Goal: Information Seeking & Learning: Compare options

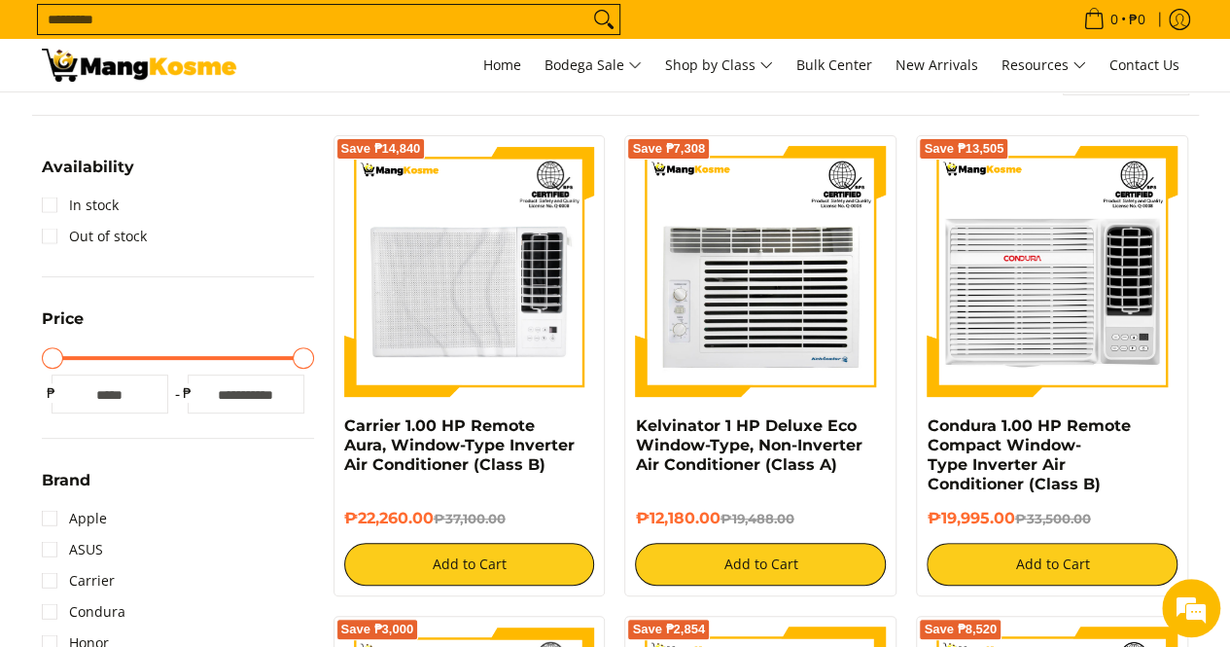
scroll to position [89, 0]
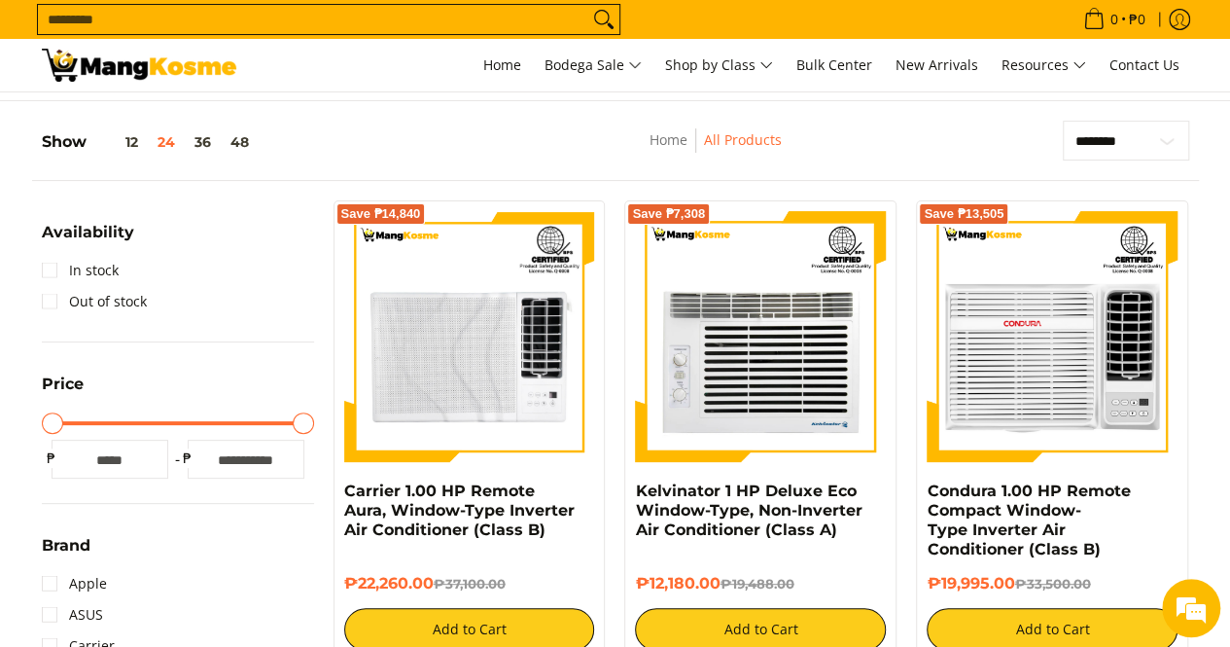
click at [95, 19] on input "Search..." at bounding box center [313, 19] width 550 height 29
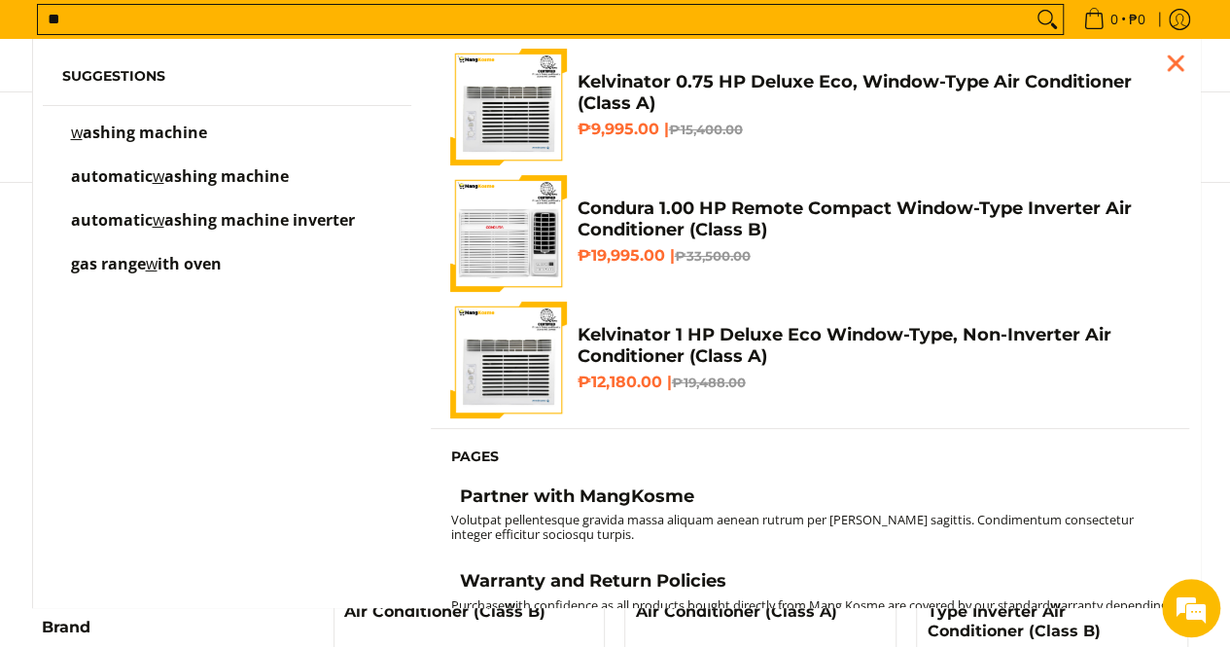
scroll to position [0, 0]
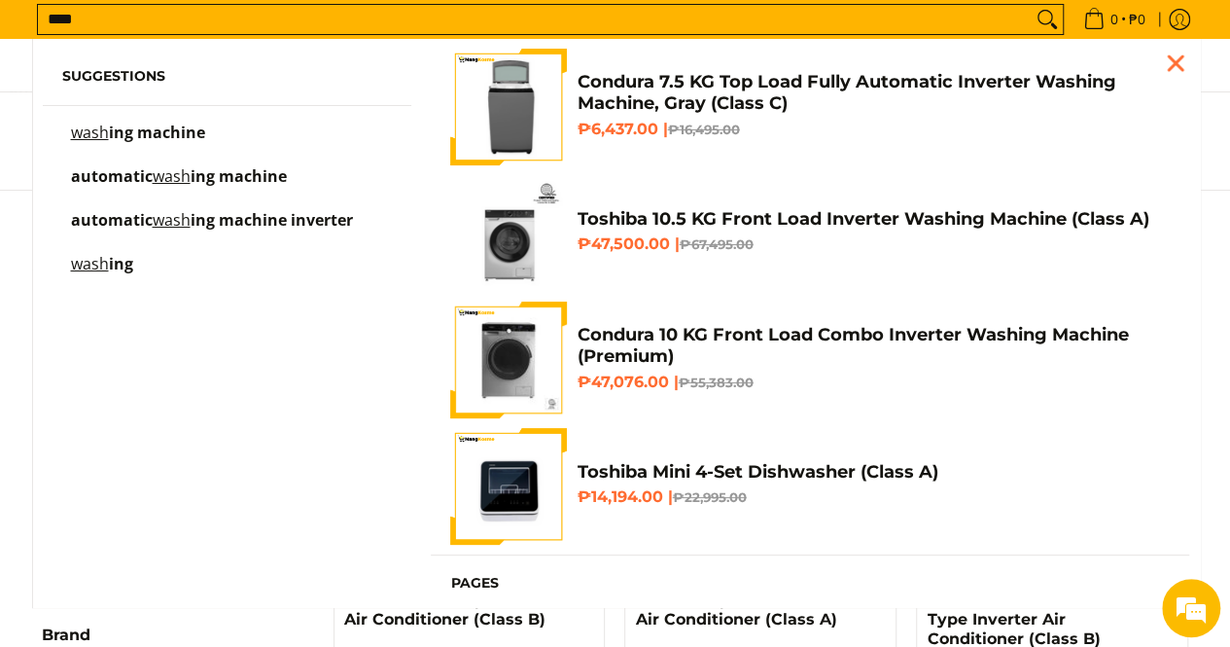
type input "****"
click at [624, 102] on h4 "Condura 7.5 KG Top Load Fully Automatic Inverter Washing Machine, Gray (Class C)" at bounding box center [873, 93] width 593 height 44
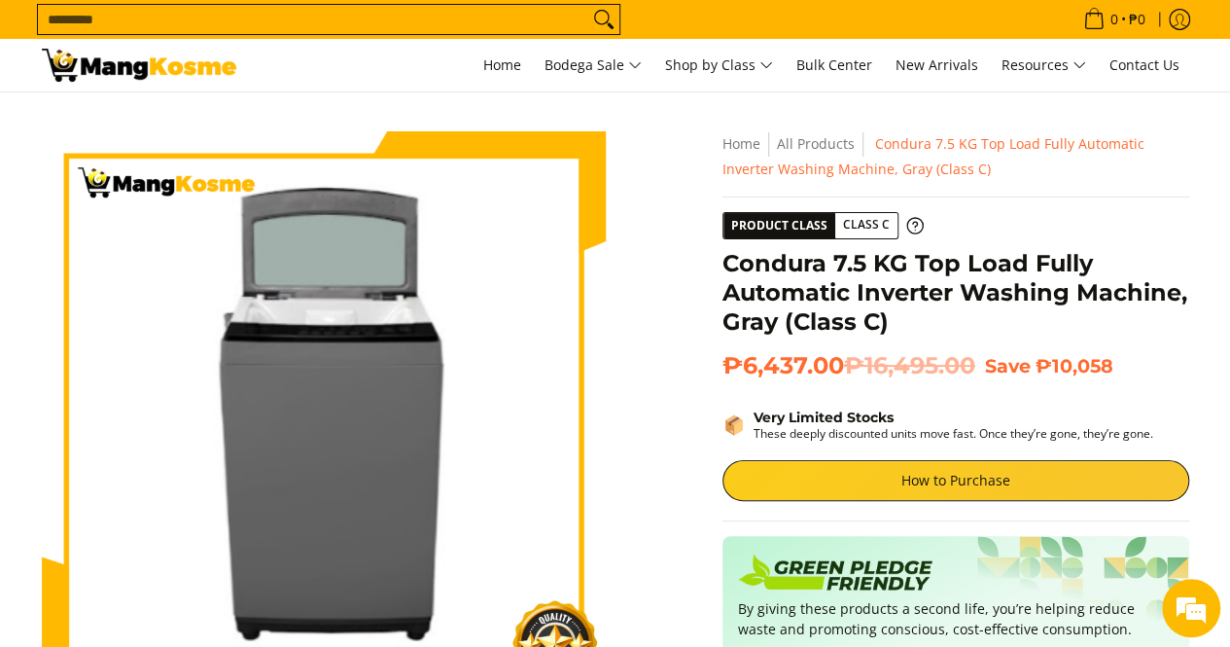
drag, startPoint x: 1228, startPoint y: 57, endPoint x: 1226, endPoint y: 70, distance: 12.8
click at [1226, 70] on div "0 Log in Create an Account" at bounding box center [615, 65] width 1230 height 53
click at [124, 24] on input "Search..." at bounding box center [313, 19] width 550 height 29
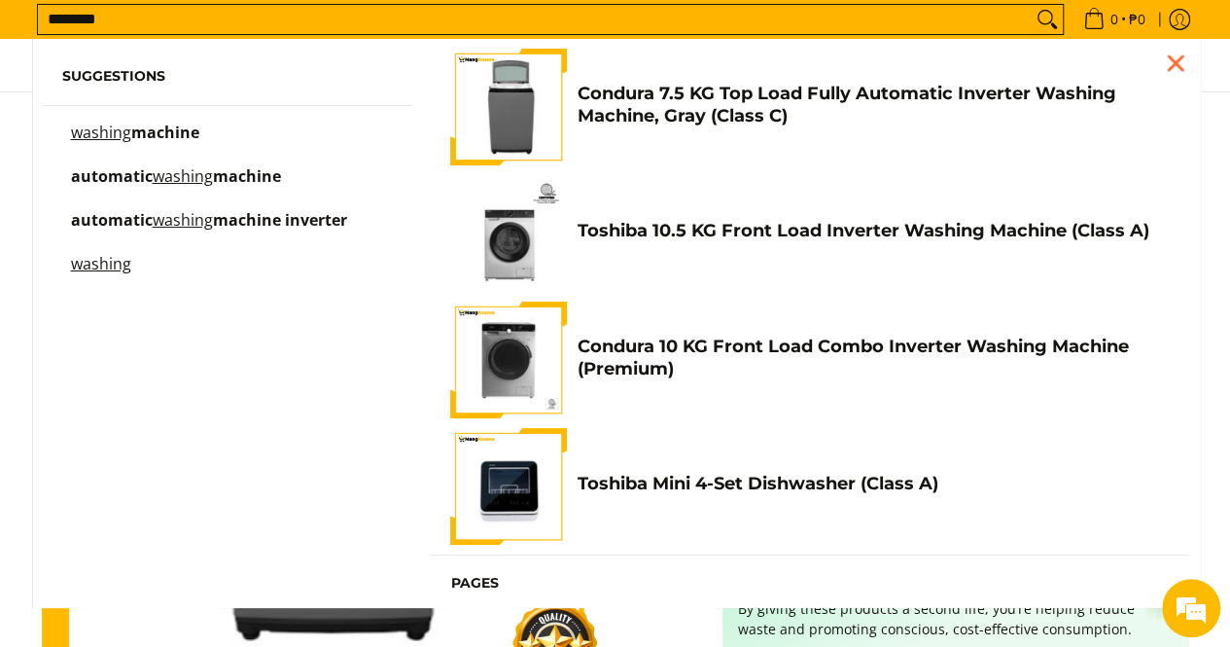
type input "*******"
click at [221, 222] on span "machine inverter" at bounding box center [280, 219] width 134 height 21
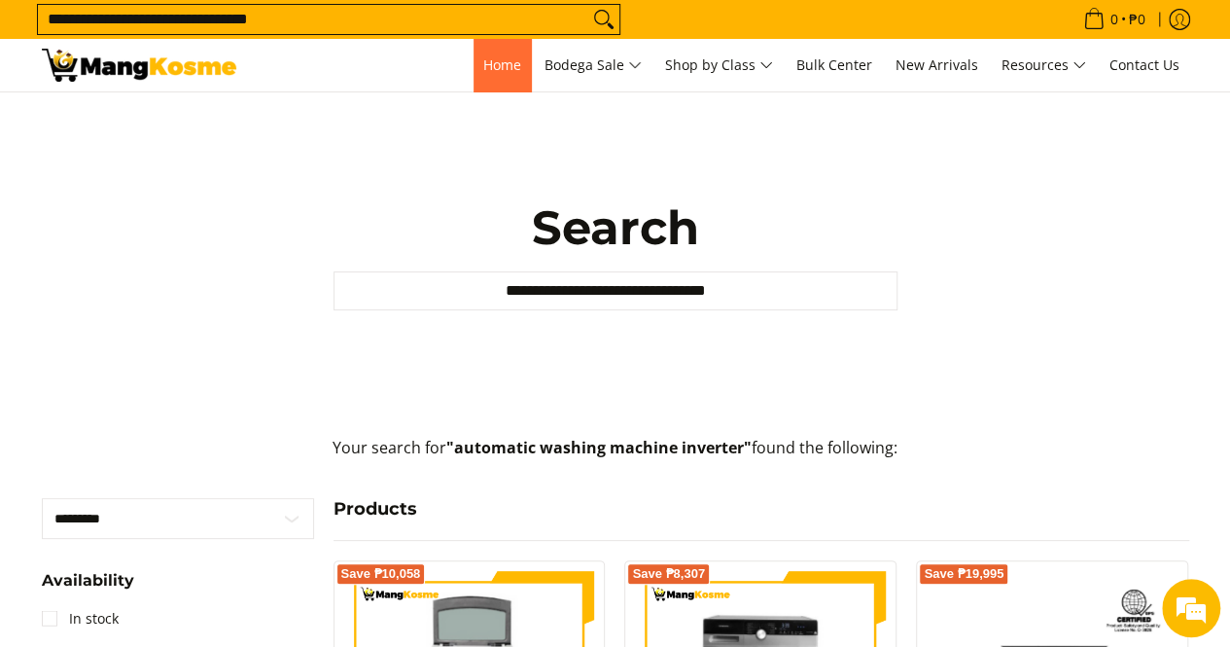
click at [500, 59] on span "Home" at bounding box center [502, 64] width 38 height 18
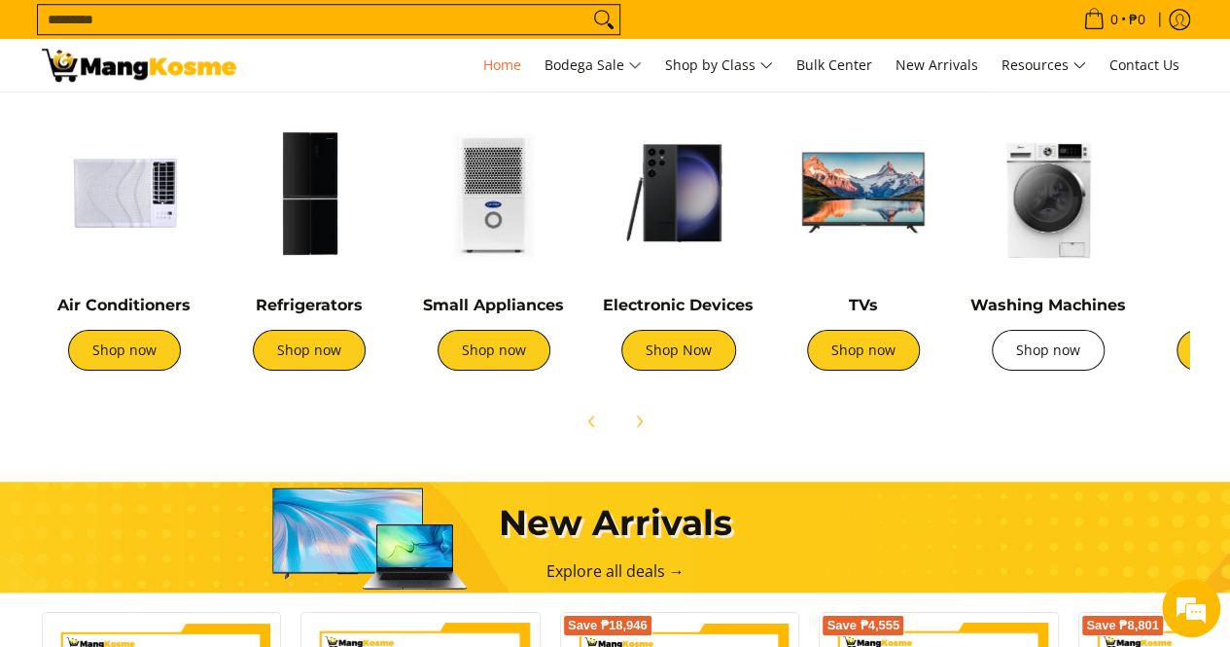
scroll to position [0, 2319]
click at [1050, 348] on link "Shop now" at bounding box center [1048, 350] width 113 height 41
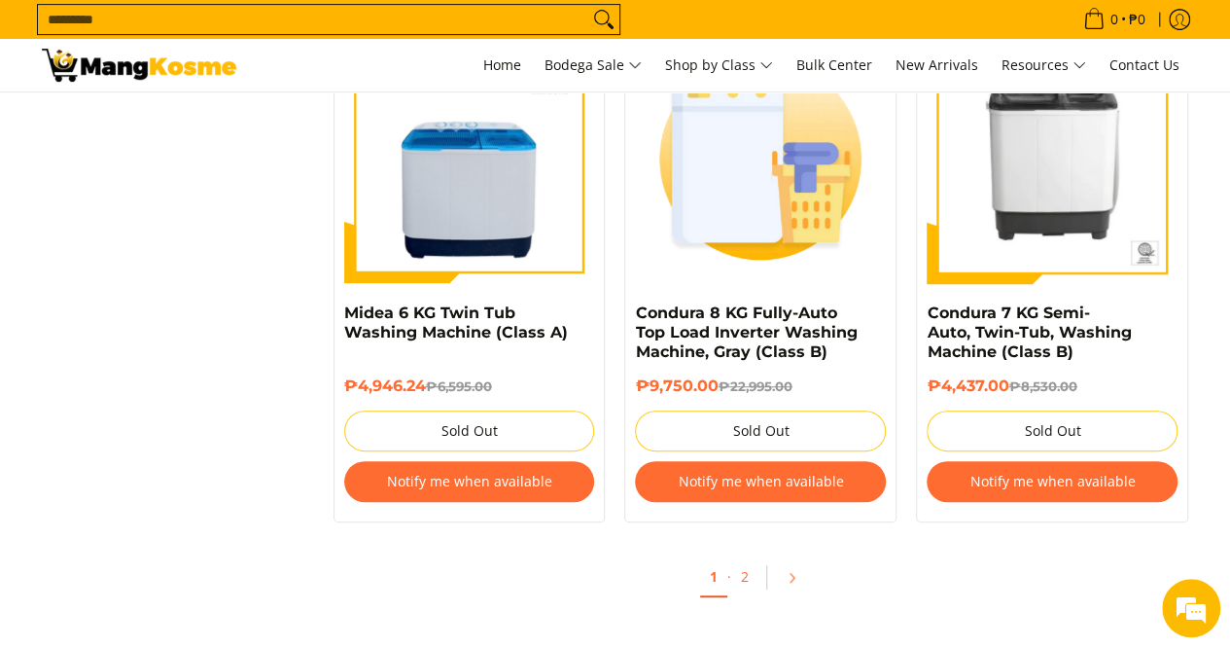
scroll to position [4111, 0]
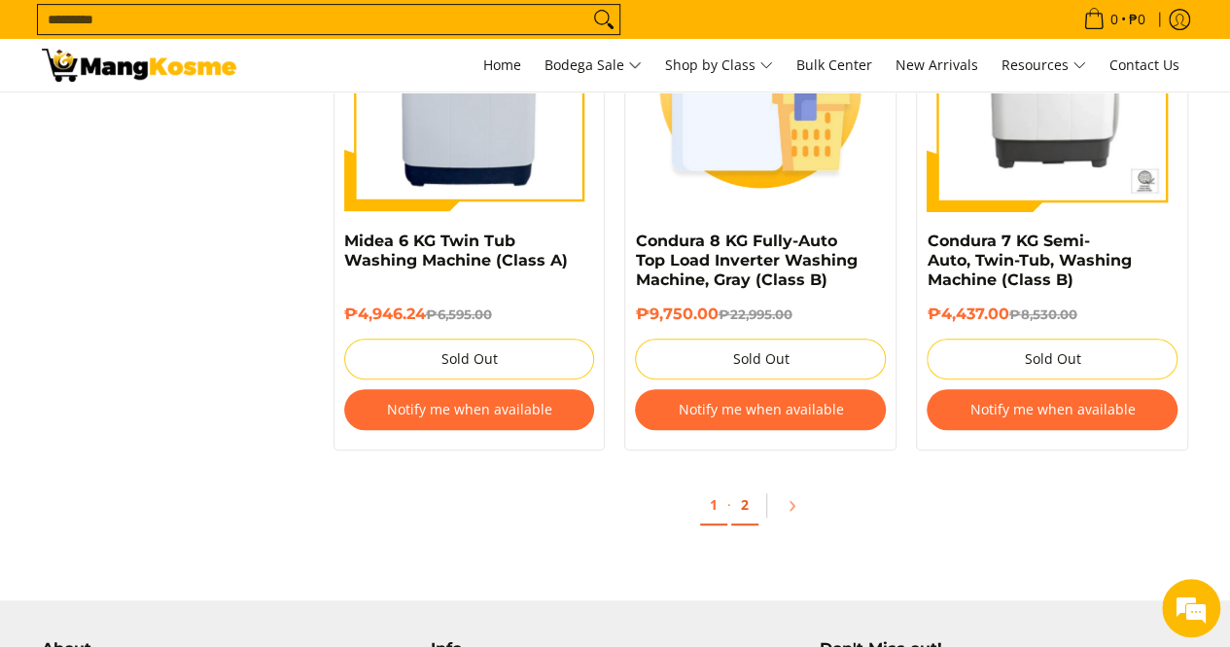
click at [741, 504] on link "2" at bounding box center [744, 505] width 27 height 40
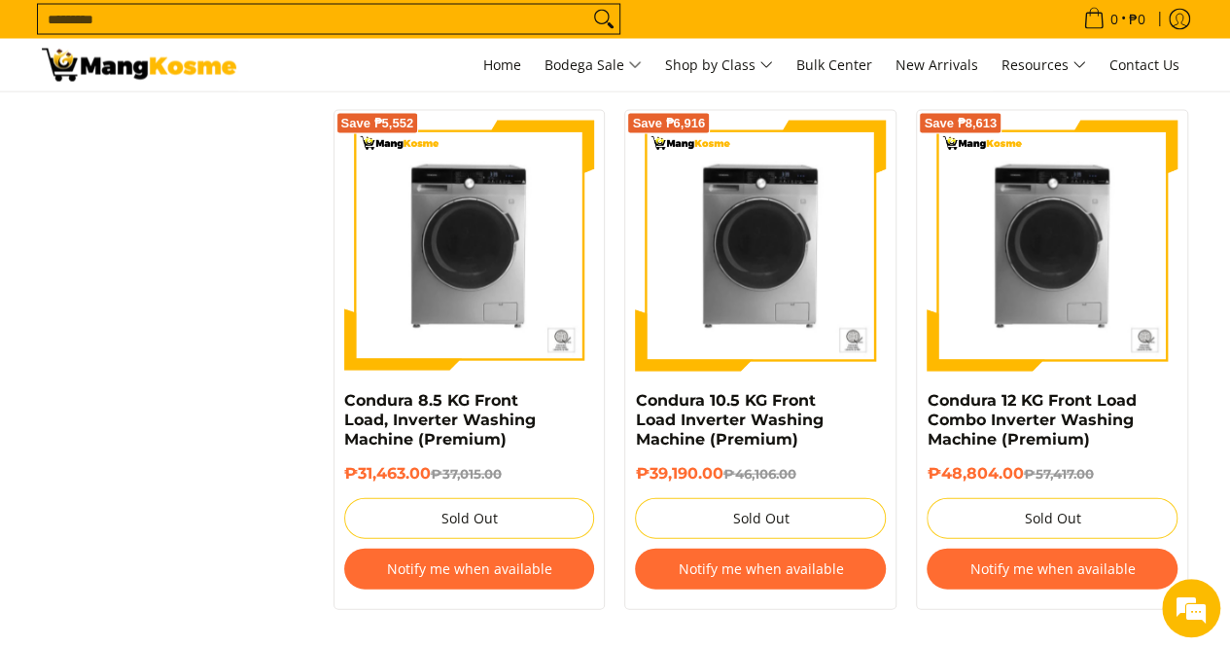
scroll to position [1898, 0]
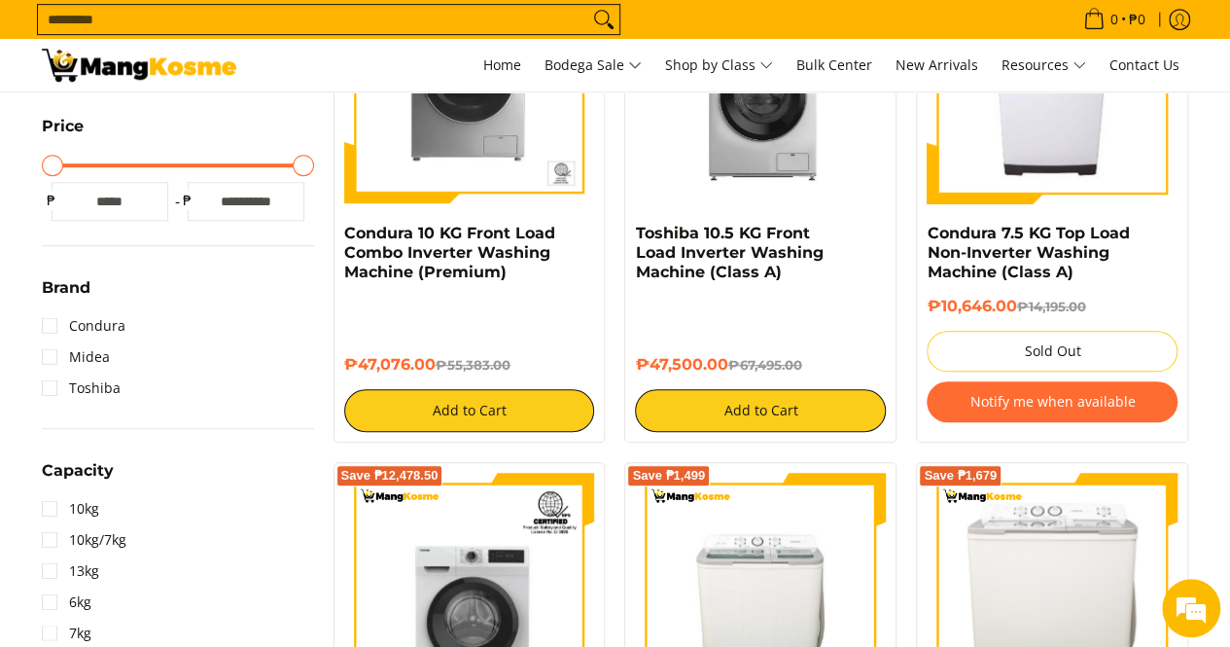
scroll to position [480, 0]
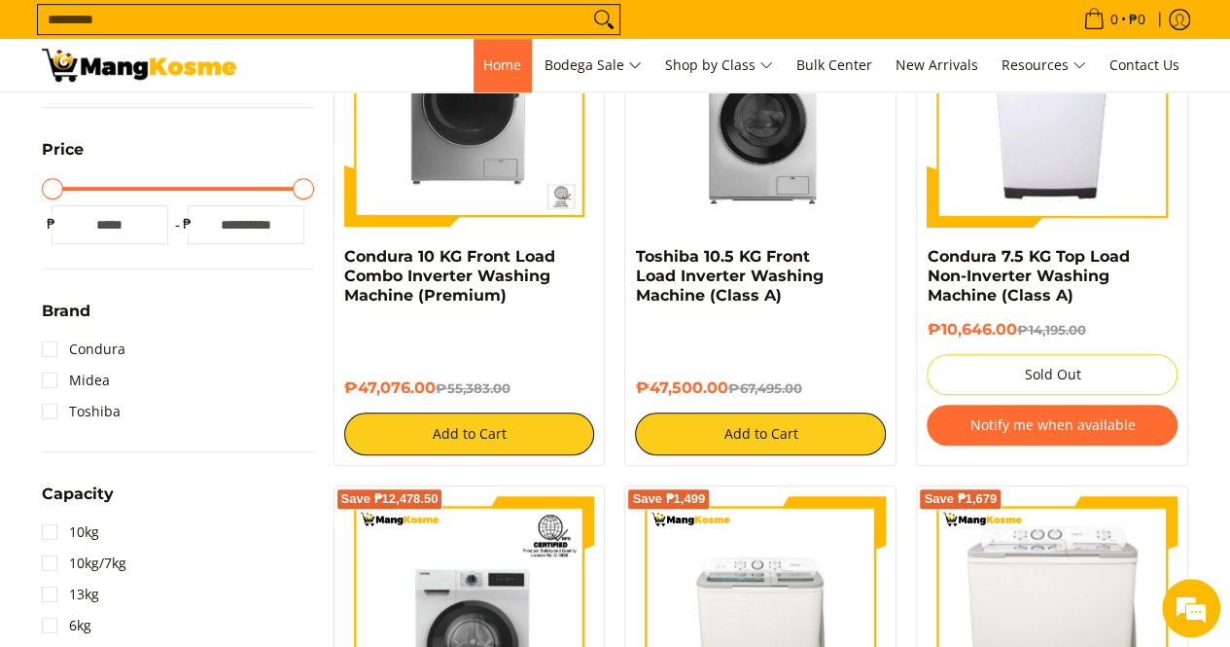
click at [502, 59] on span "Home" at bounding box center [502, 64] width 38 height 18
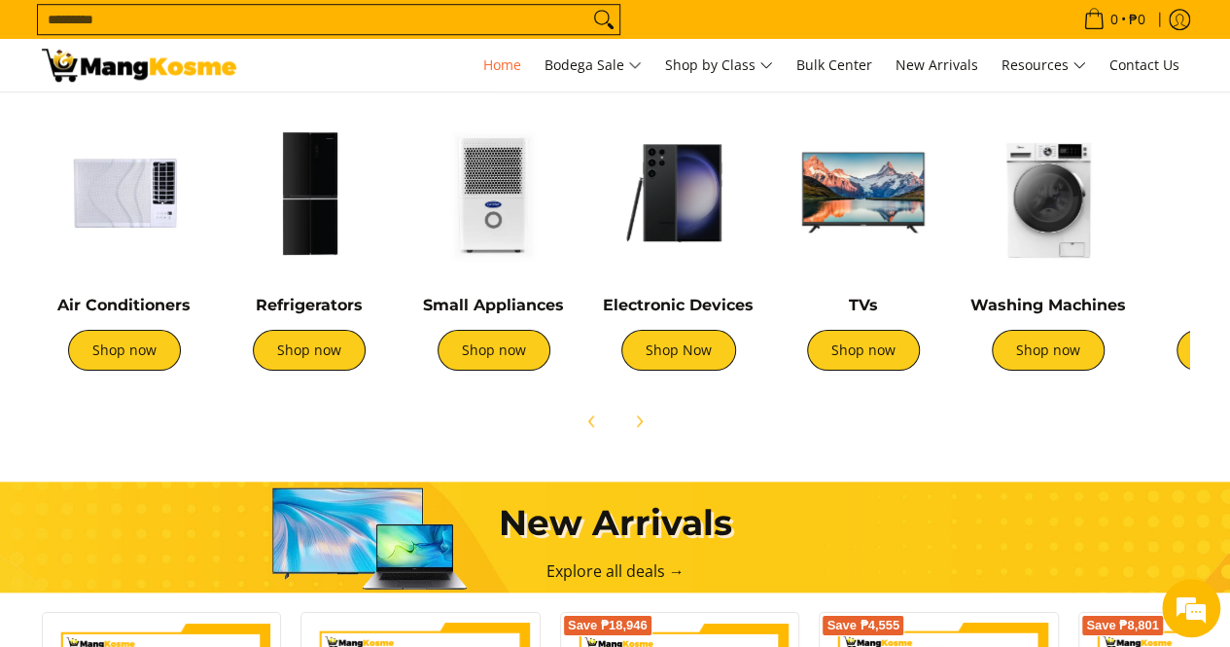
scroll to position [772, 0]
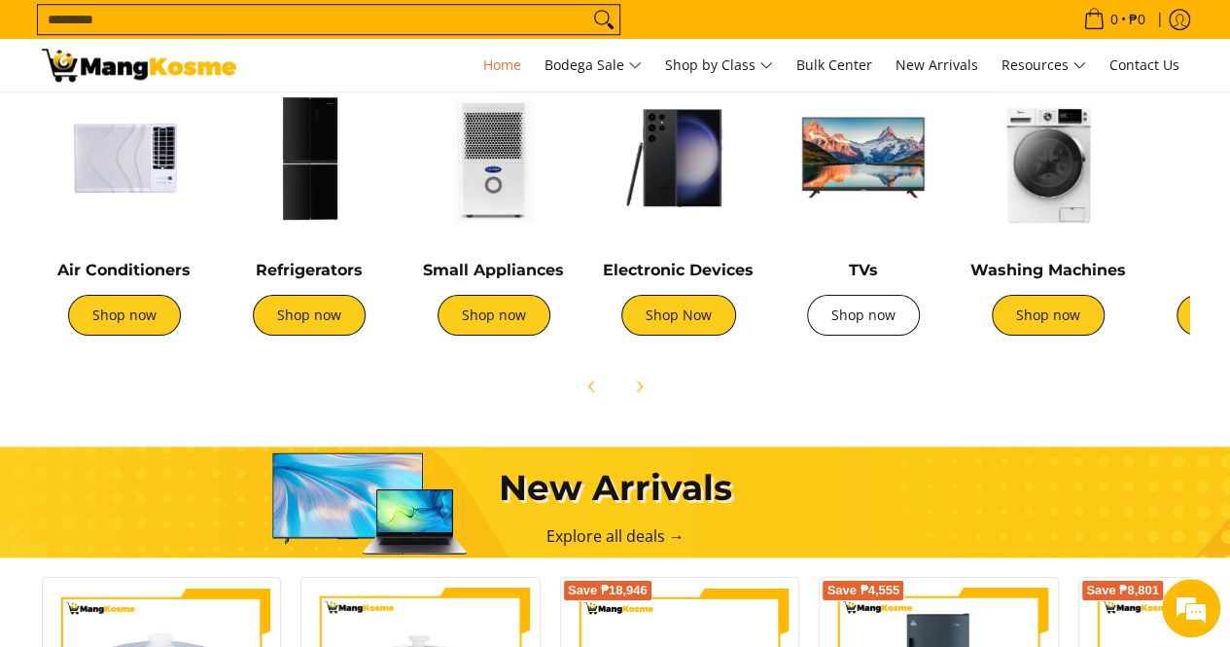
click at [875, 310] on link "Shop now" at bounding box center [863, 315] width 113 height 41
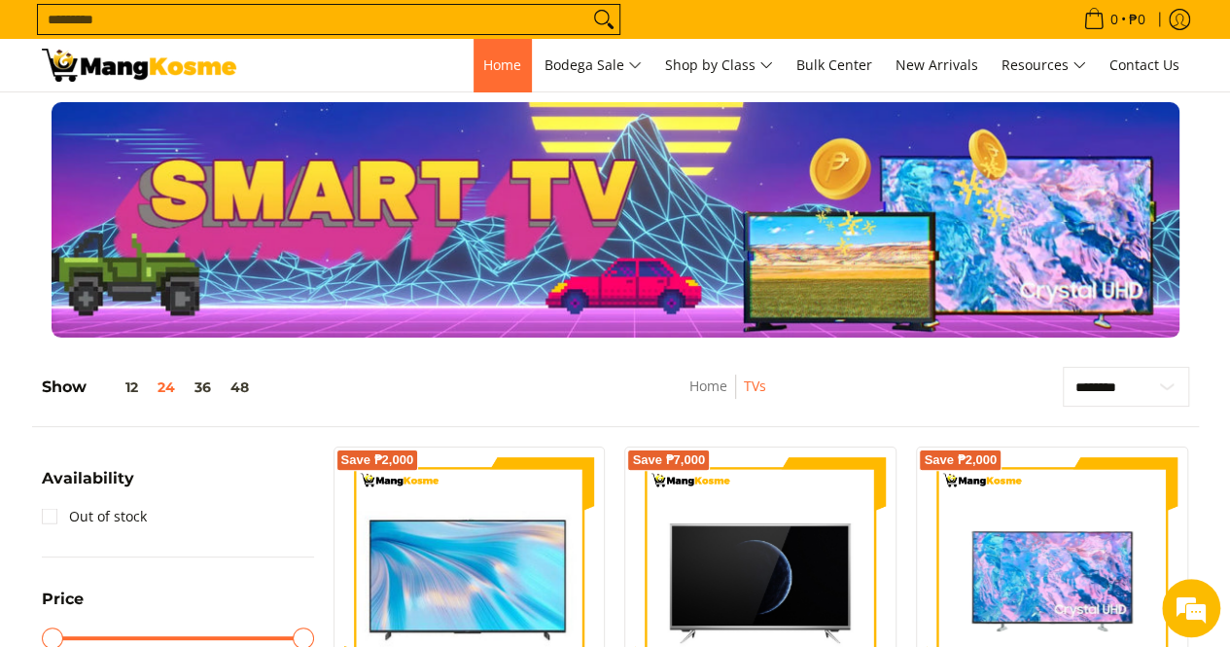
click at [500, 65] on span "Home" at bounding box center [502, 64] width 38 height 18
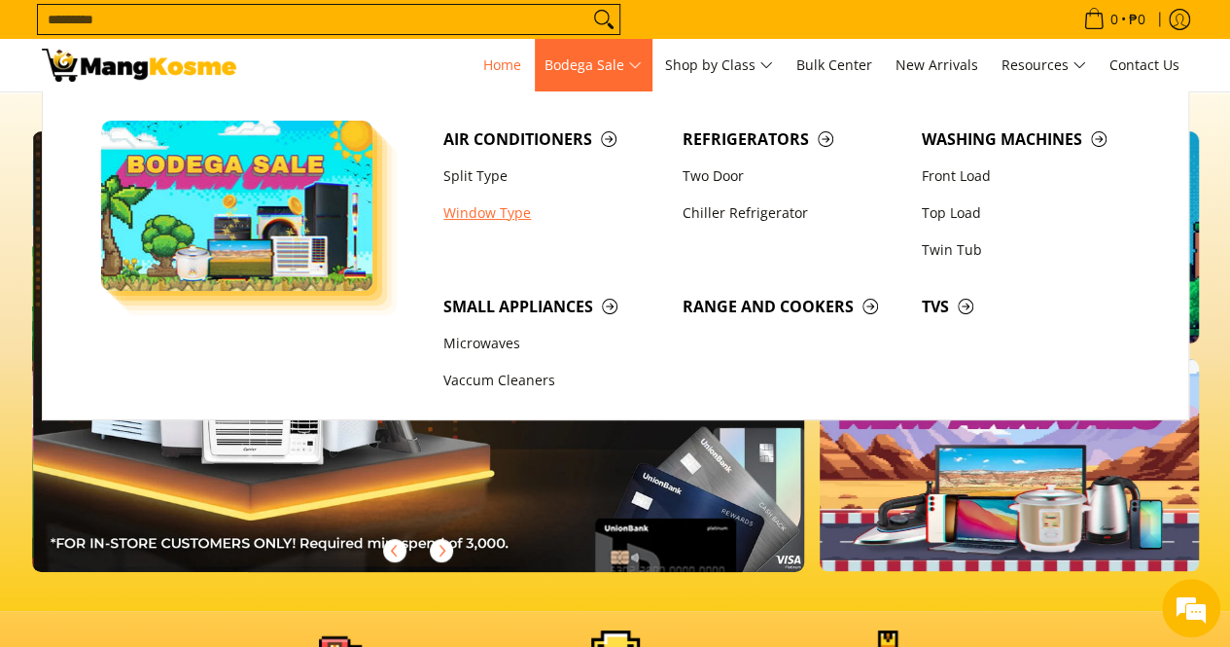
scroll to position [0, 773]
click at [949, 219] on link "Top Load" at bounding box center [1031, 212] width 239 height 37
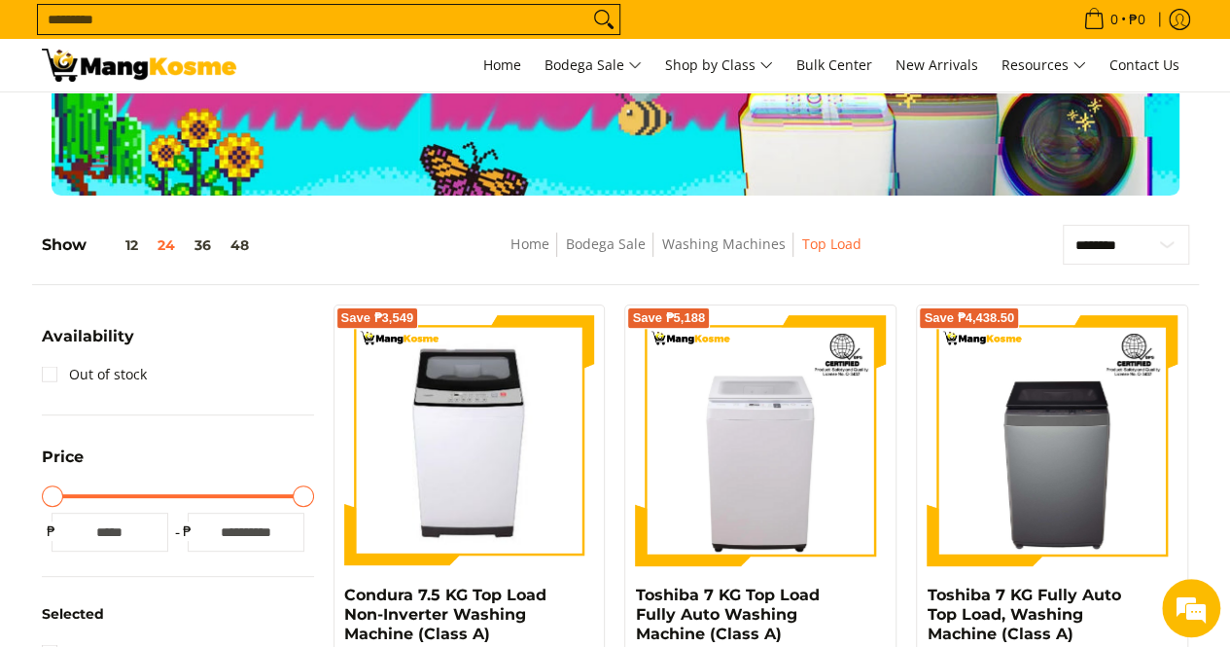
scroll to position [53, 0]
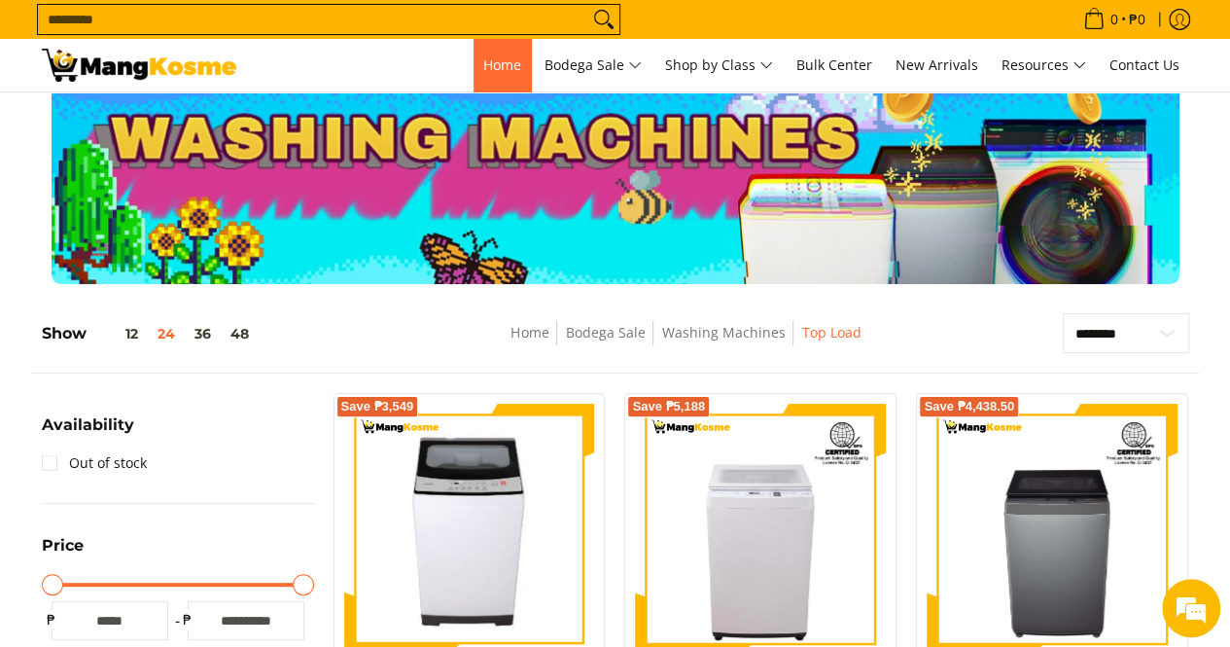
click at [496, 62] on span "Home" at bounding box center [502, 64] width 38 height 18
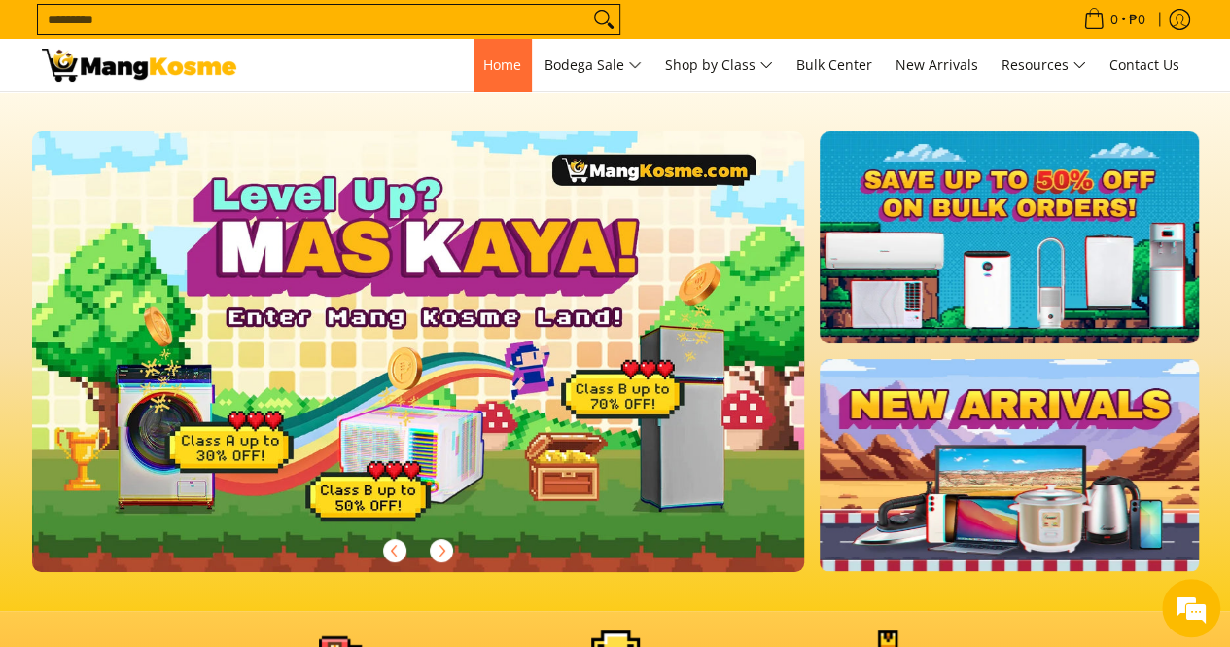
click at [493, 67] on span "Home" at bounding box center [502, 64] width 38 height 18
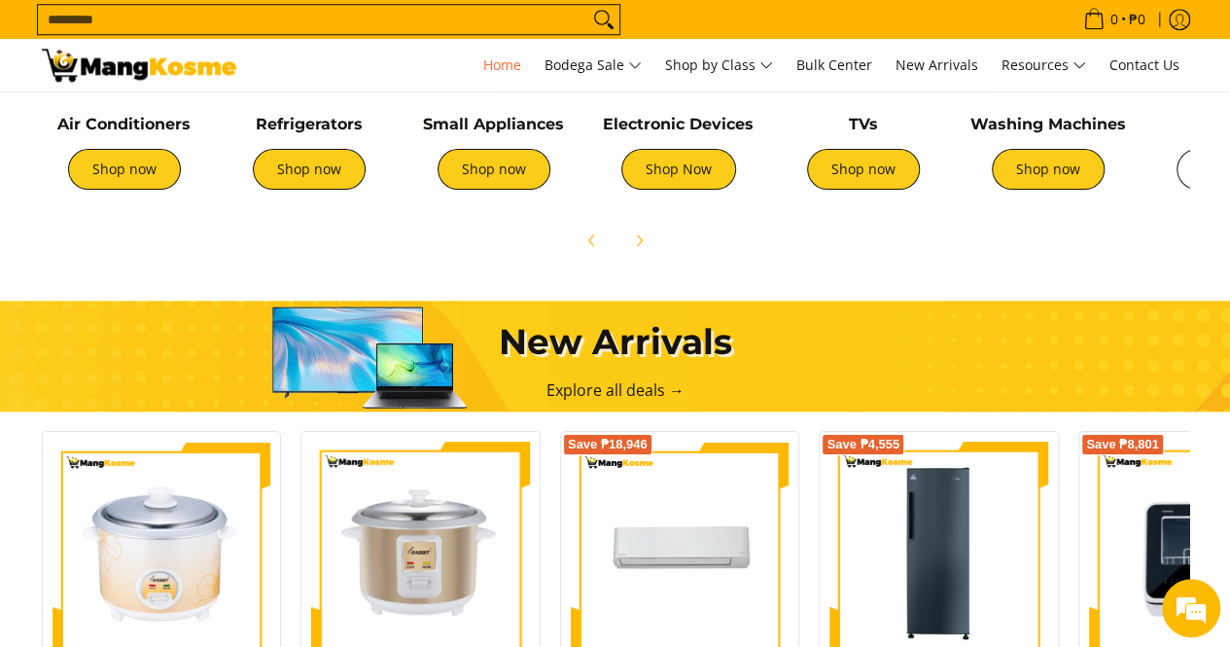
scroll to position [0, 773]
click at [123, 166] on link "Shop now" at bounding box center [124, 169] width 113 height 41
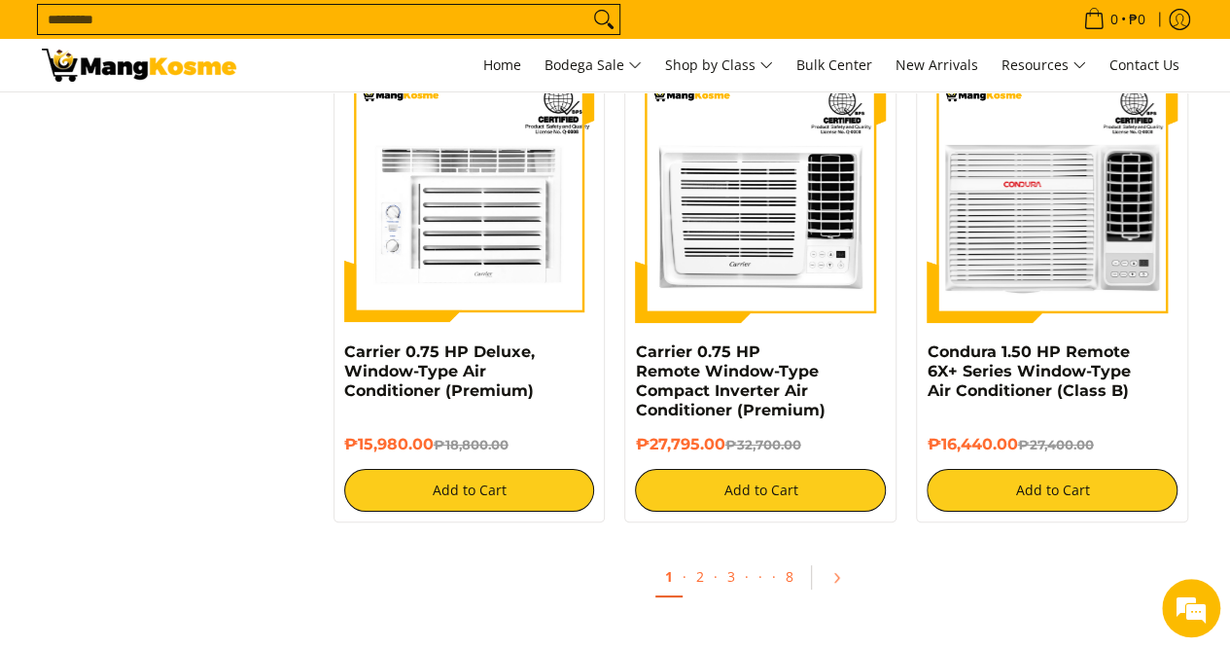
scroll to position [3677, 0]
